Goal: Navigation & Orientation: Find specific page/section

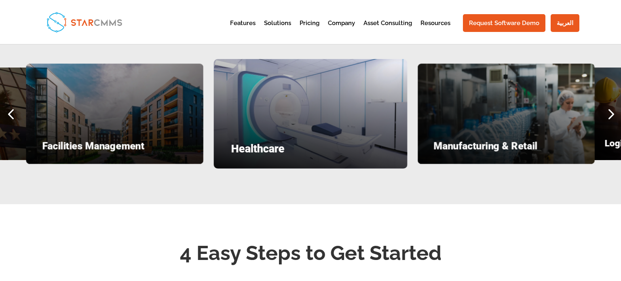
click at [613, 112] on div "Next slide" at bounding box center [610, 113] width 21 height 21
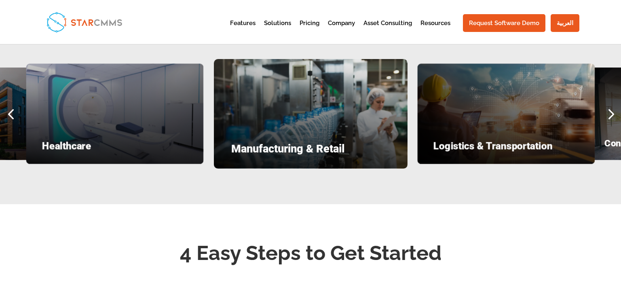
click at [613, 112] on div "Next slide" at bounding box center [610, 113] width 21 height 21
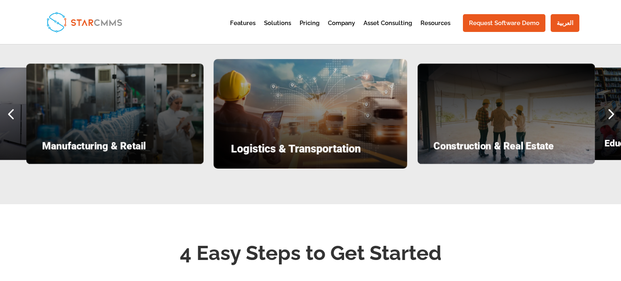
click at [613, 112] on div "Next slide" at bounding box center [610, 113] width 21 height 21
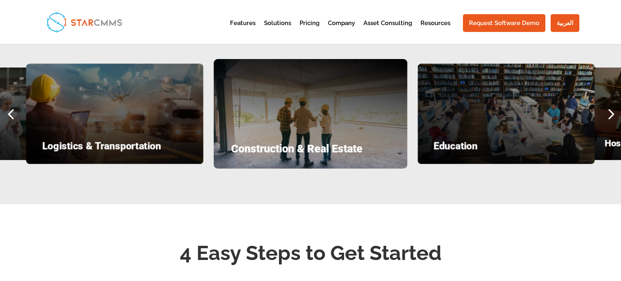
click at [540, 165] on div "Education Hospitality & Leisure Facilities Management Healthcare Manufacturing …" at bounding box center [310, 114] width 621 height 110
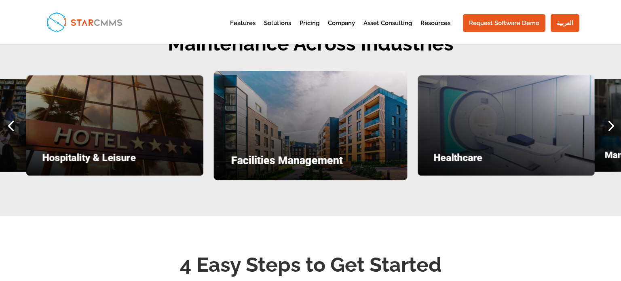
click at [12, 119] on div "Previous slide" at bounding box center [10, 125] width 21 height 21
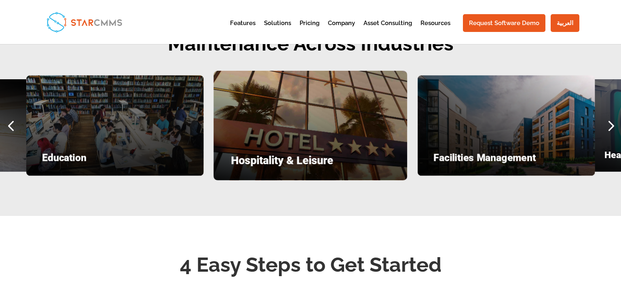
click at [12, 119] on div "Previous slide" at bounding box center [10, 125] width 21 height 21
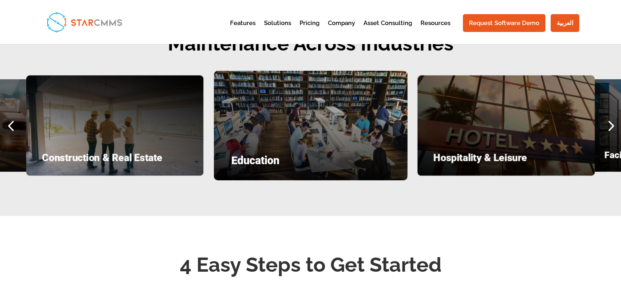
click at [12, 119] on div "Previous slide" at bounding box center [10, 125] width 21 height 21
